Goal: Find specific page/section: Find specific page/section

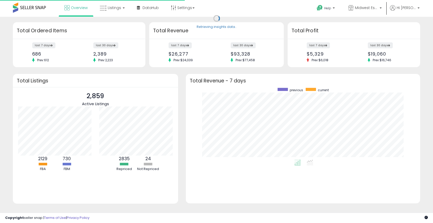
scroll to position [72, 224]
click at [116, 12] on link "Listings" at bounding box center [112, 7] width 33 height 15
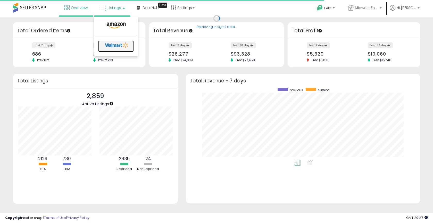
click at [117, 43] on icon at bounding box center [116, 45] width 27 height 8
